Goal: Task Accomplishment & Management: Use online tool/utility

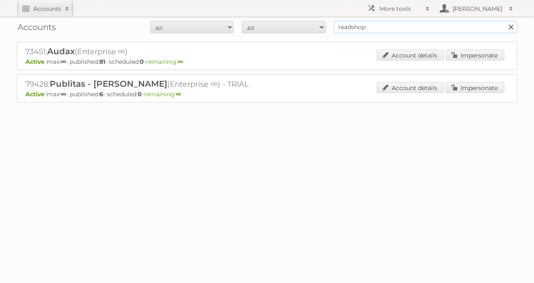
click at [387, 27] on input "readshop" at bounding box center [426, 27] width 184 height 13
type input "gall & gall"
click at [505, 21] on input "Search" at bounding box center [511, 27] width 13 height 13
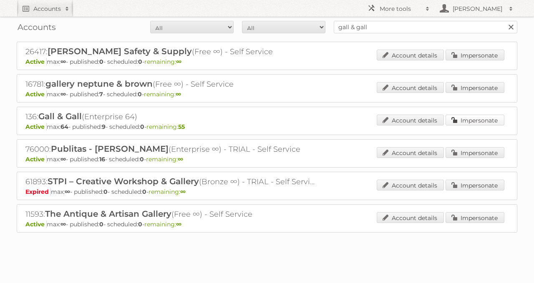
click at [459, 119] on link "Impersonate" at bounding box center [475, 120] width 59 height 11
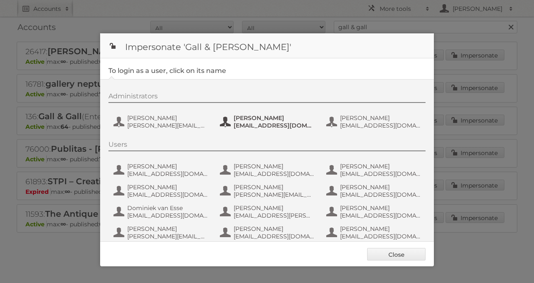
click at [244, 127] on span "[EMAIL_ADDRESS][DOMAIN_NAME]" at bounding box center [274, 126] width 81 height 8
